Goal: Browse casually

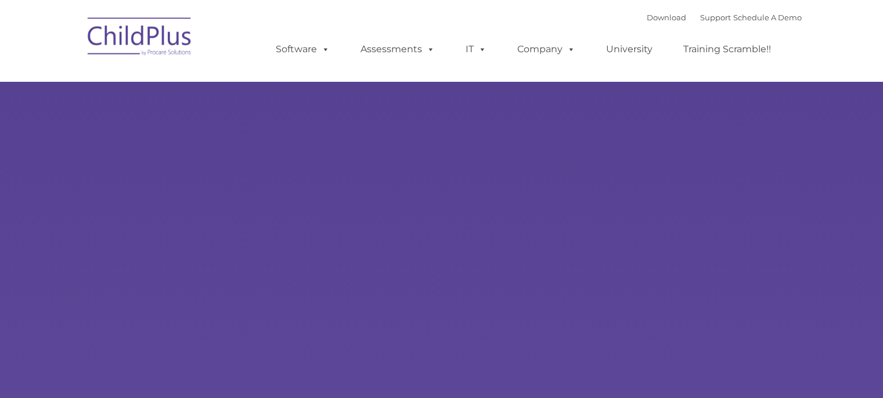
type input ""
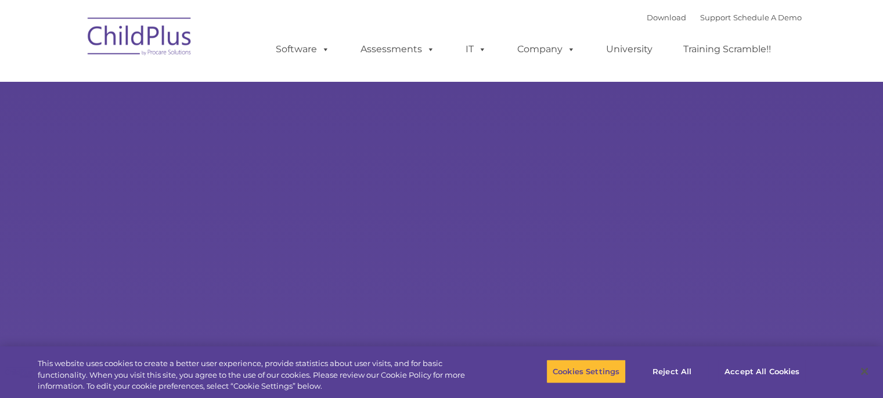
select select "MEDIUM"
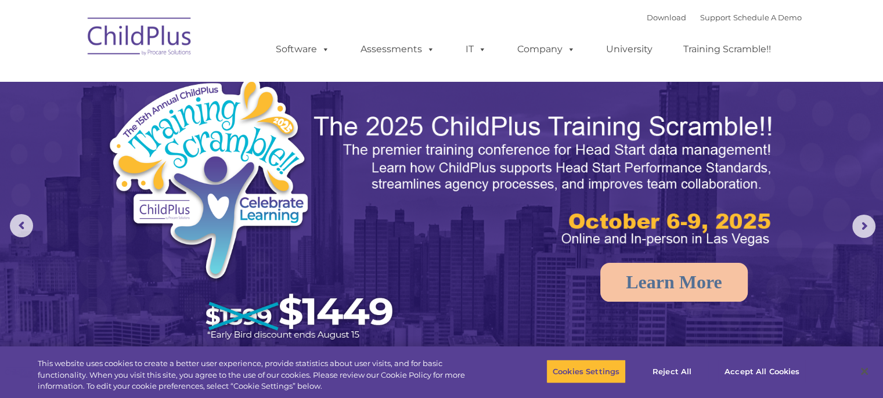
drag, startPoint x: 0, startPoint y: 0, endPoint x: 566, endPoint y: 103, distance: 575.0
click at [566, 103] on img at bounding box center [441, 278] width 883 height 556
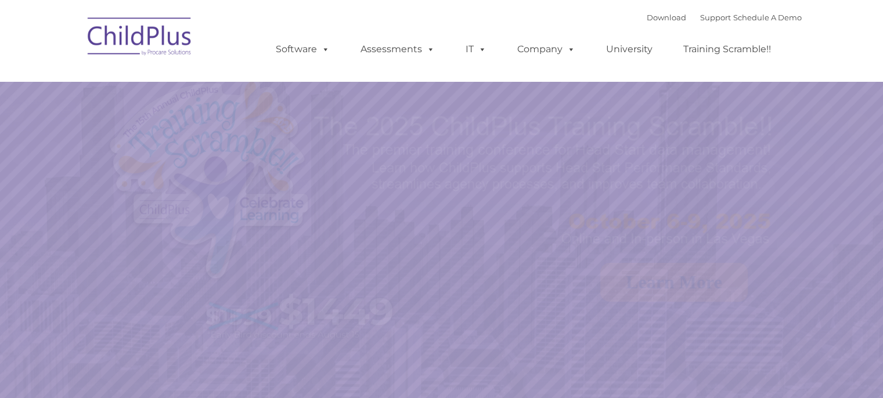
select select "MEDIUM"
